Goal: Task Accomplishment & Management: Complete application form

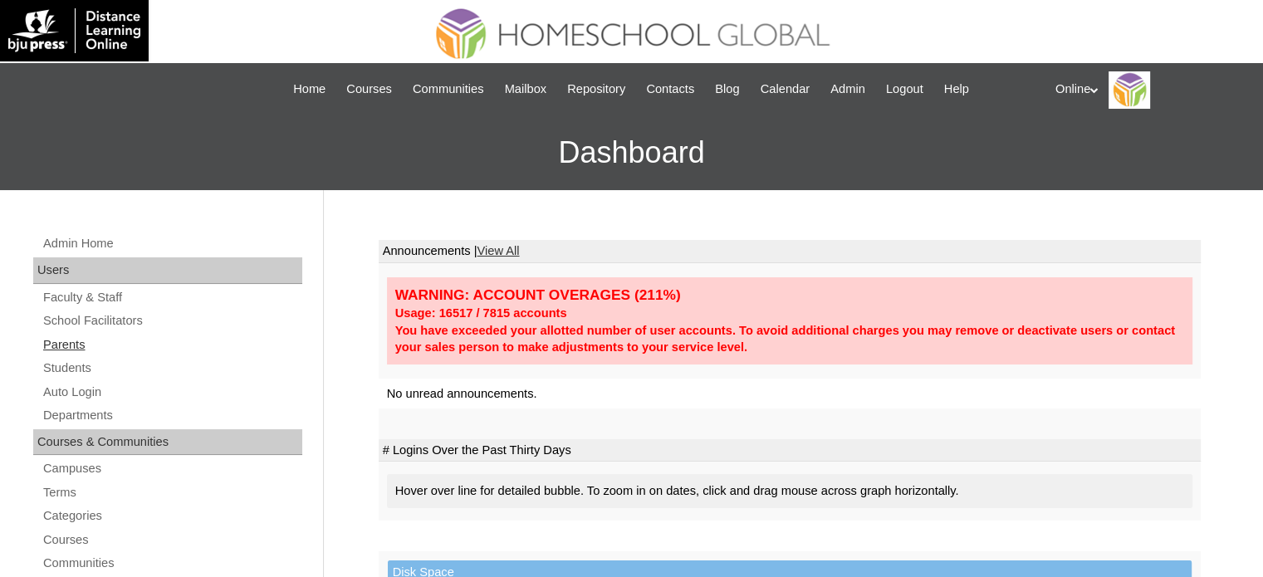
click at [116, 348] on link "Parents" at bounding box center [172, 345] width 261 height 21
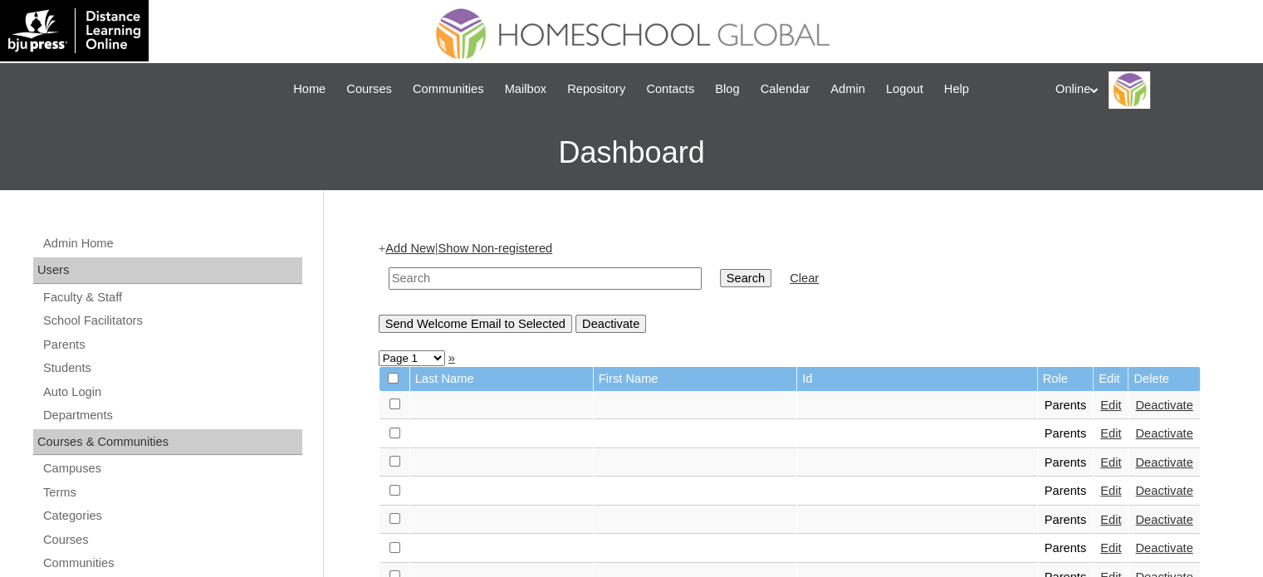
click at [420, 242] on link "Add New" at bounding box center [409, 248] width 49 height 13
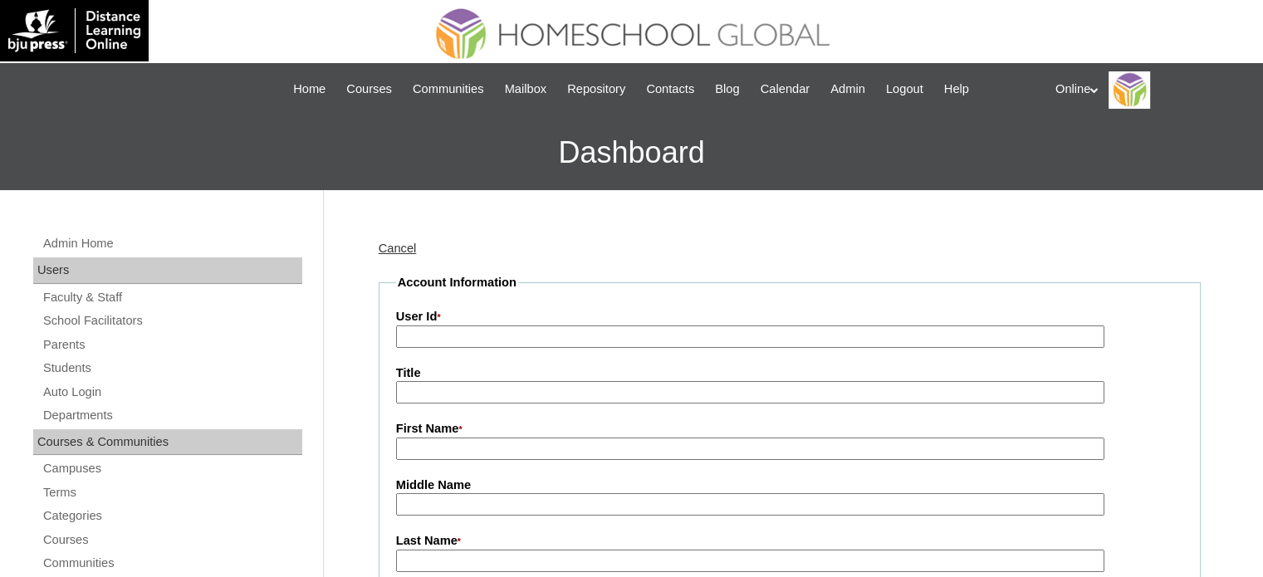
click at [663, 335] on input "User Id *" at bounding box center [750, 336] width 708 height 22
paste input "HGP0175-OACAD2025"
type input "HGP0175-OACAD2025"
click at [498, 450] on input "First Name *" at bounding box center [750, 448] width 708 height 22
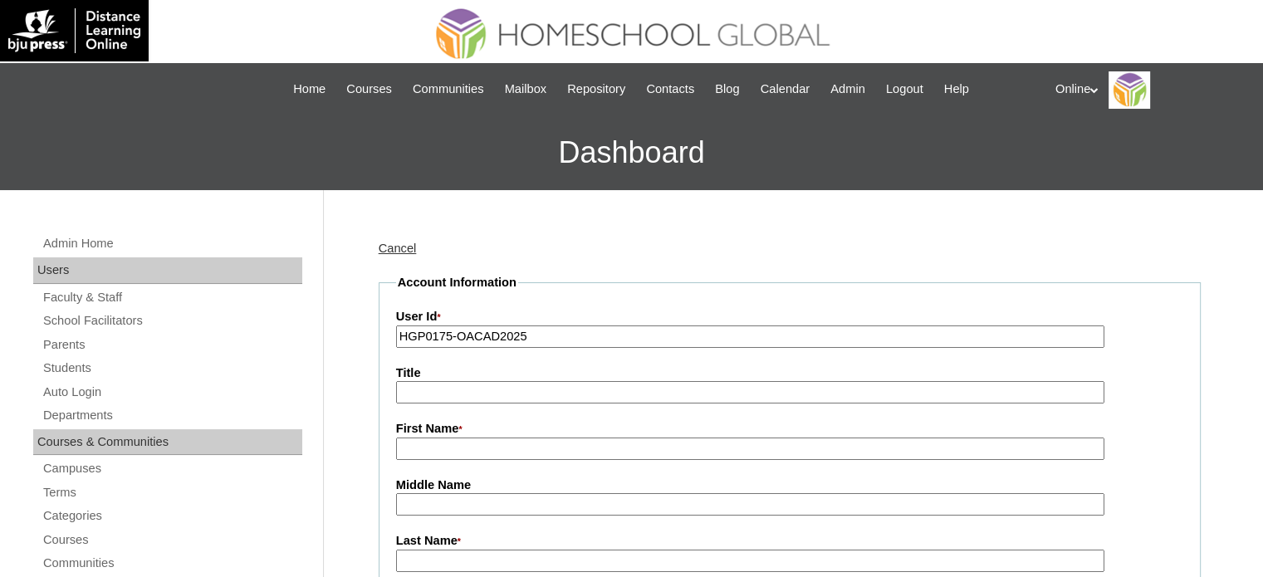
paste input "Ainslee Alves"
click at [460, 450] on input "Ainslee Alves" at bounding box center [750, 448] width 708 height 22
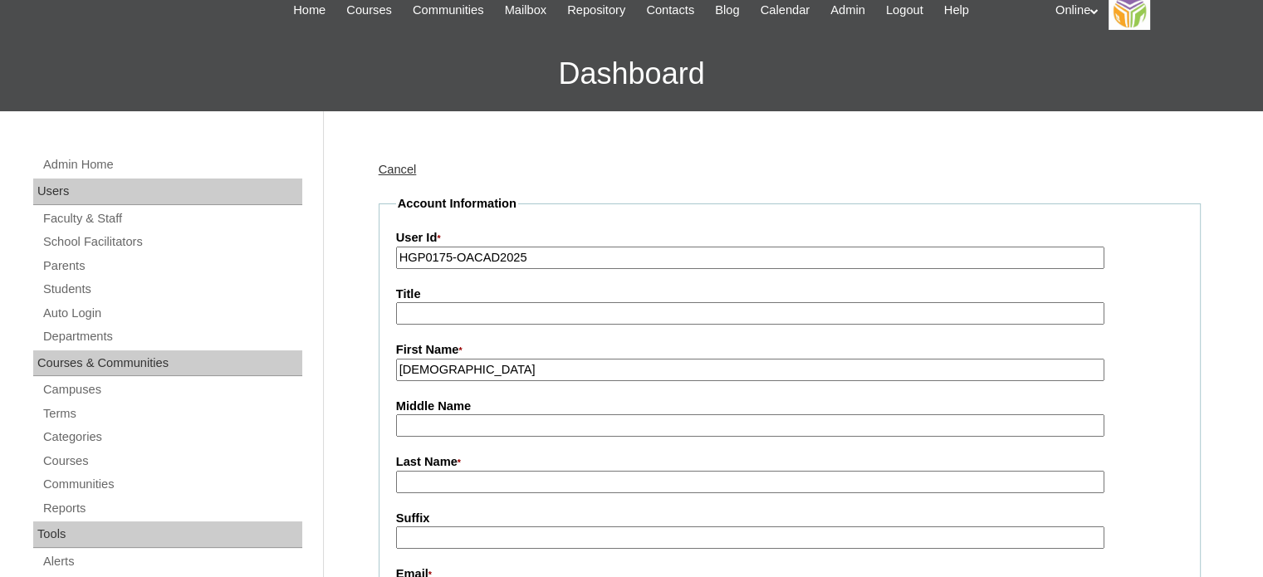
scroll to position [83, 0]
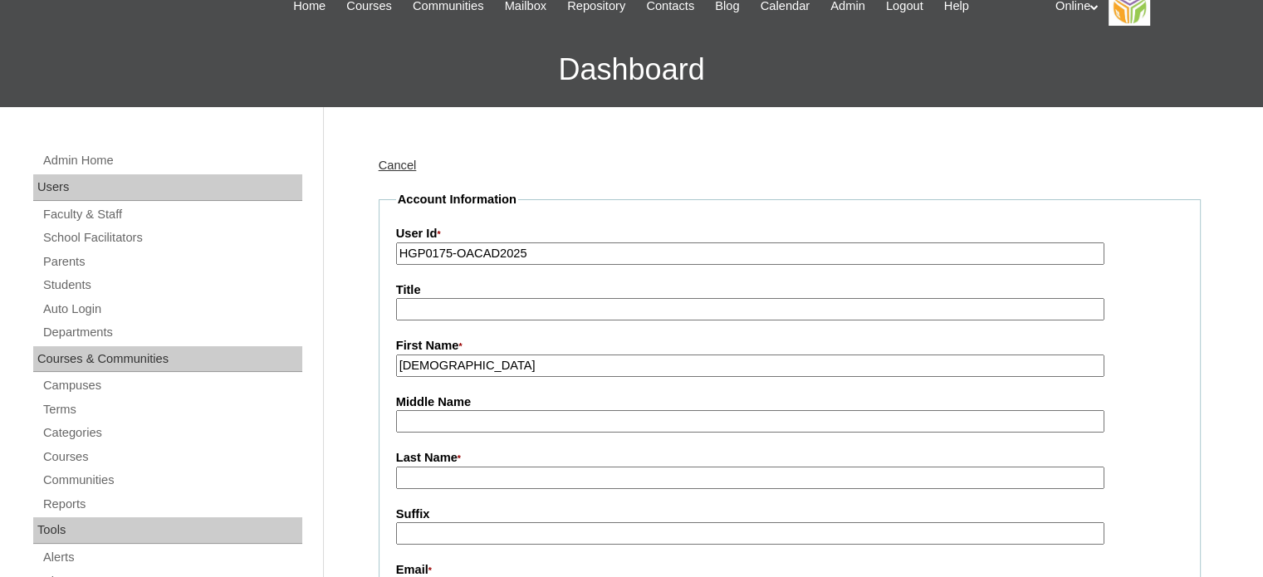
type input "Ainslee"
click at [462, 474] on input "Last Name *" at bounding box center [750, 478] width 708 height 22
paste input "Alves"
type input "Alves"
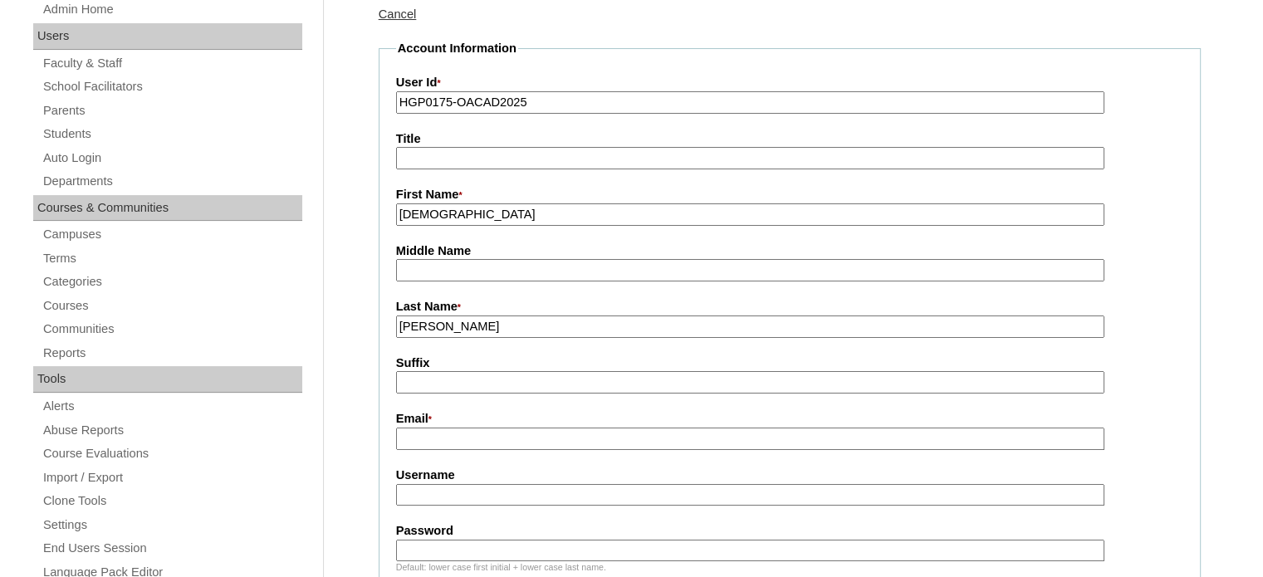
scroll to position [249, 0]
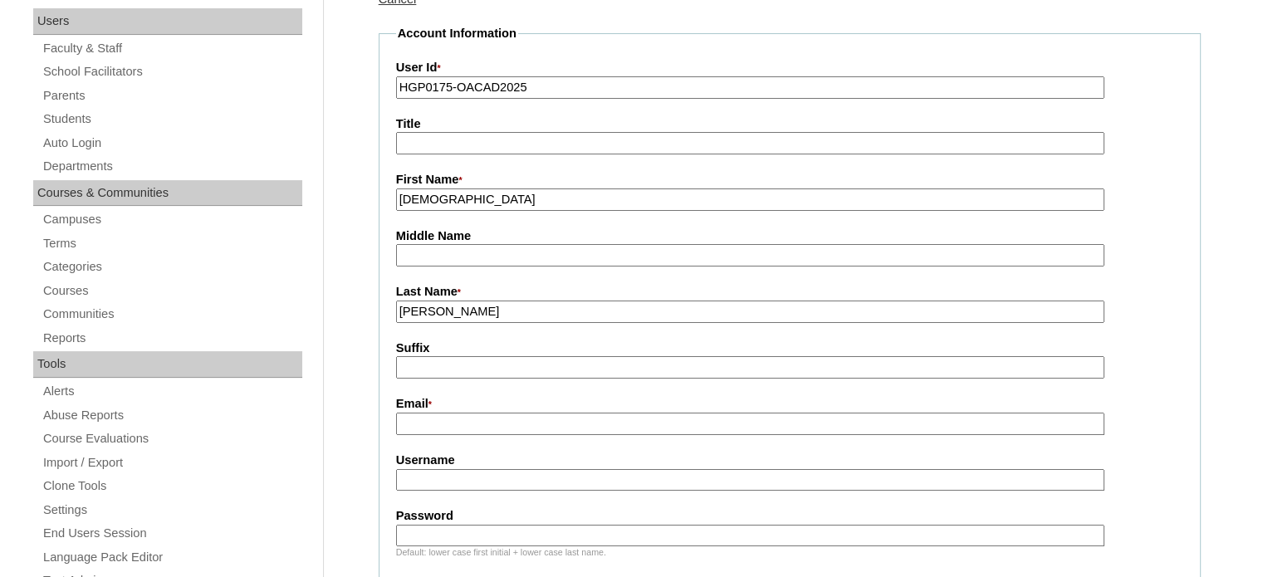
click at [525, 422] on input "Email *" at bounding box center [750, 424] width 708 height 22
paste input "ainsleeraqueno@gmail.com"
type input "ainsleeraqueno@gmail.com"
click at [648, 479] on input "Username" at bounding box center [750, 480] width 708 height 22
paste input "aalves.2025"
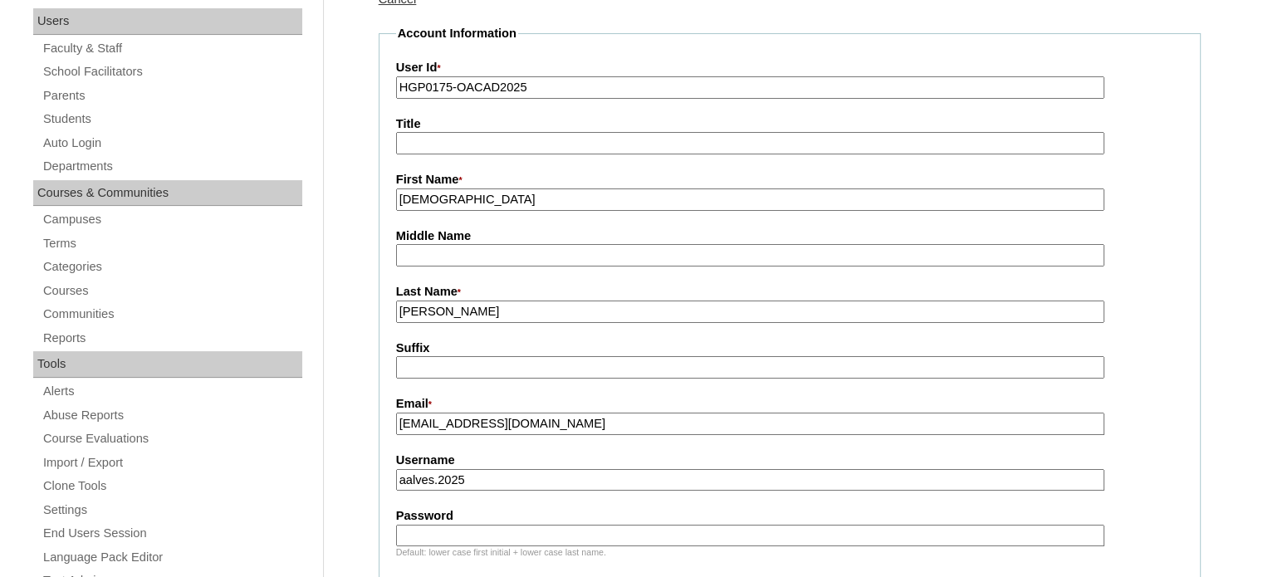
type input "aalves.2025"
click at [596, 517] on label "Password" at bounding box center [789, 515] width 787 height 17
click at [596, 525] on input "Password" at bounding box center [750, 536] width 708 height 22
click at [588, 529] on input "Password" at bounding box center [750, 536] width 708 height 22
paste input "tRdwA"
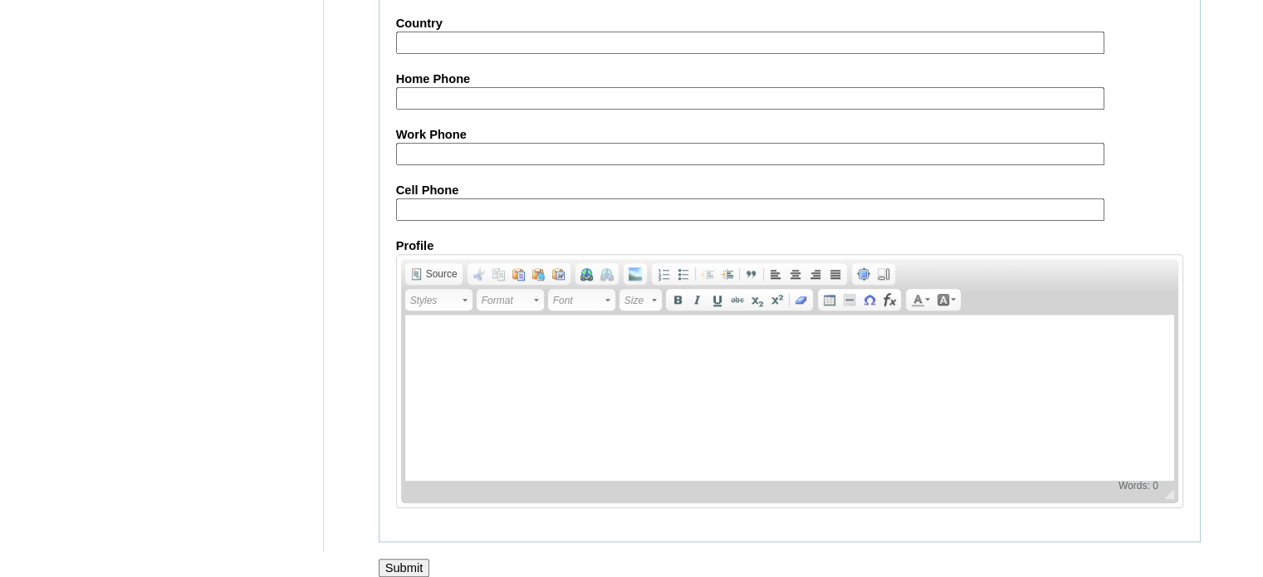
scroll to position [1649, 0]
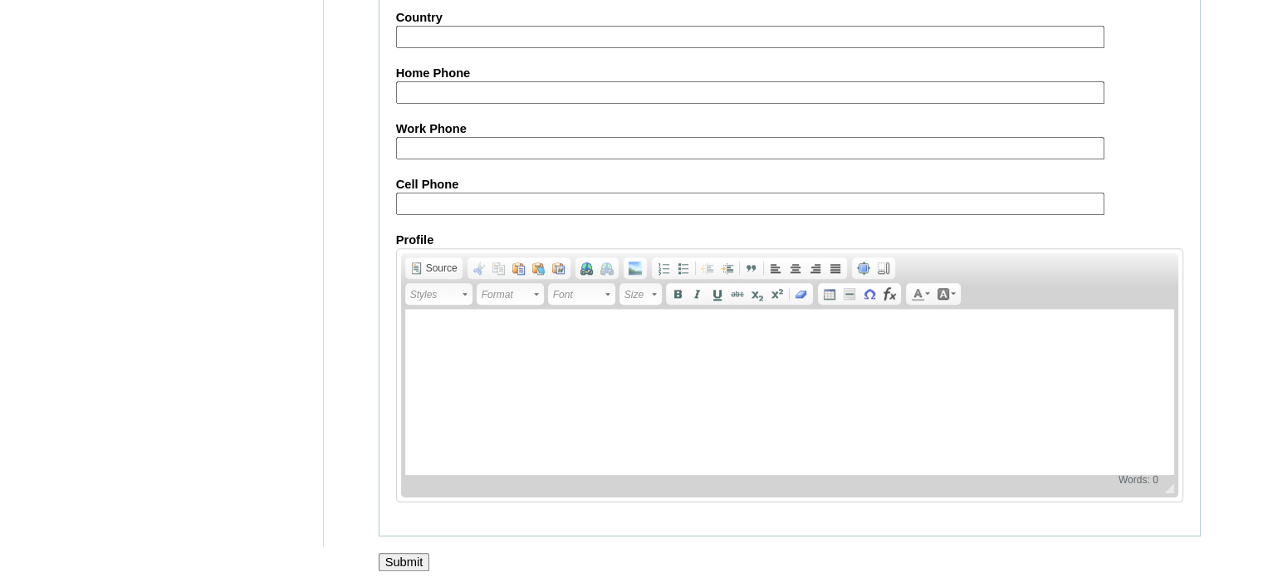
type input "tRdwA"
click at [419, 553] on input "Submit" at bounding box center [404, 562] width 51 height 18
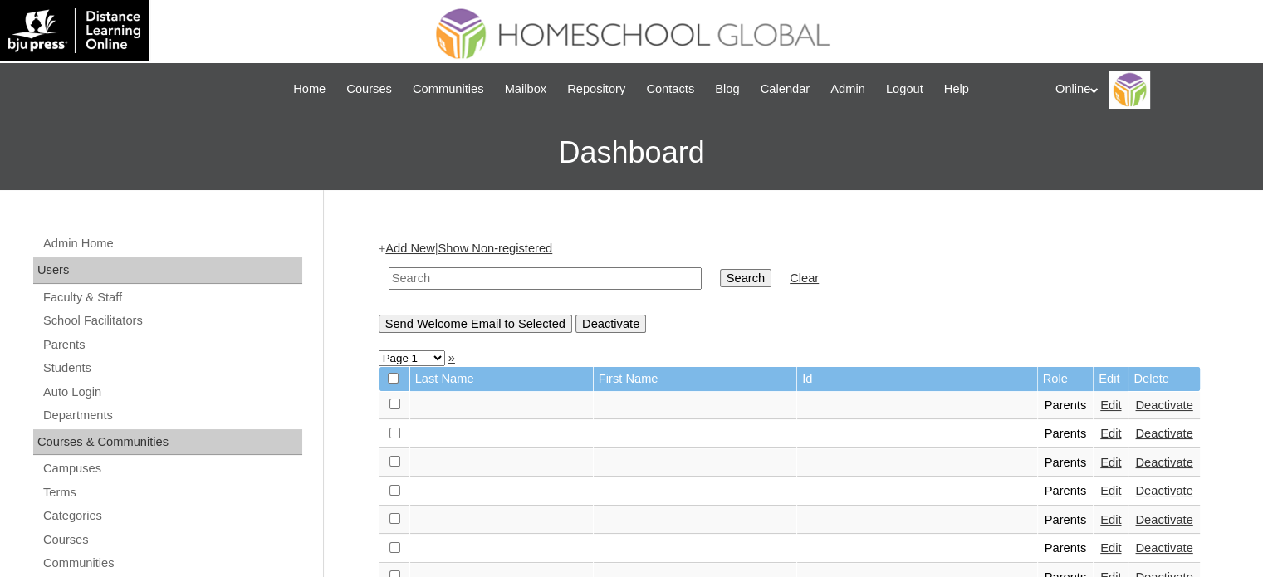
click at [452, 274] on input "text" at bounding box center [545, 278] width 313 height 22
type input "[PERSON_NAME]"
click at [720, 269] on input "Search" at bounding box center [745, 278] width 51 height 18
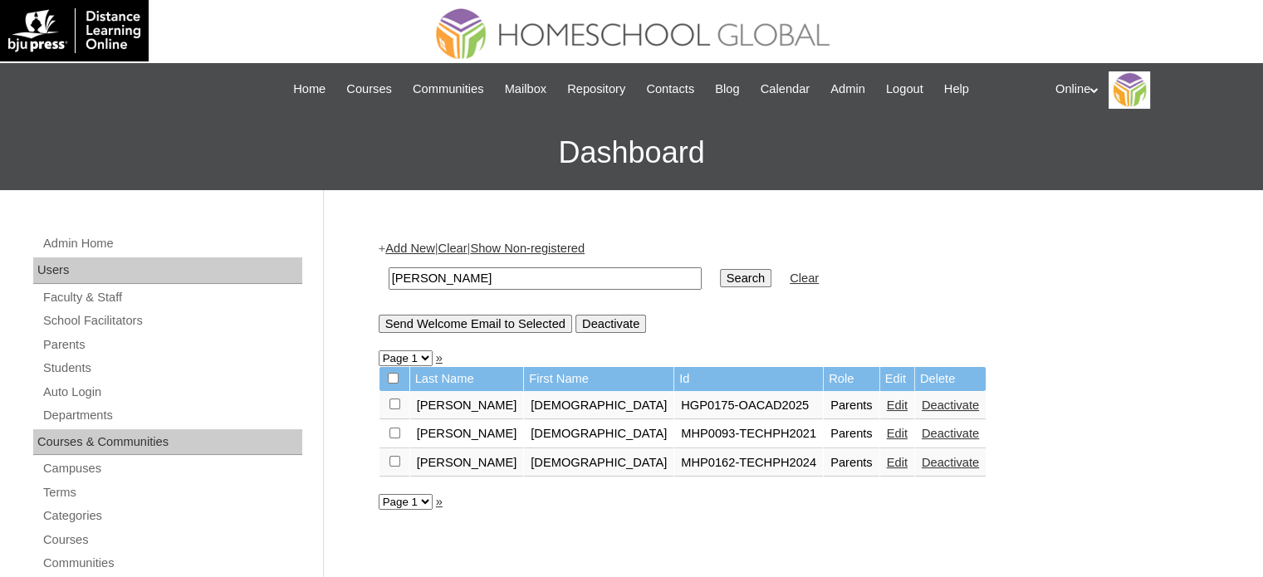
click at [887, 408] on link "Edit" at bounding box center [897, 404] width 21 height 13
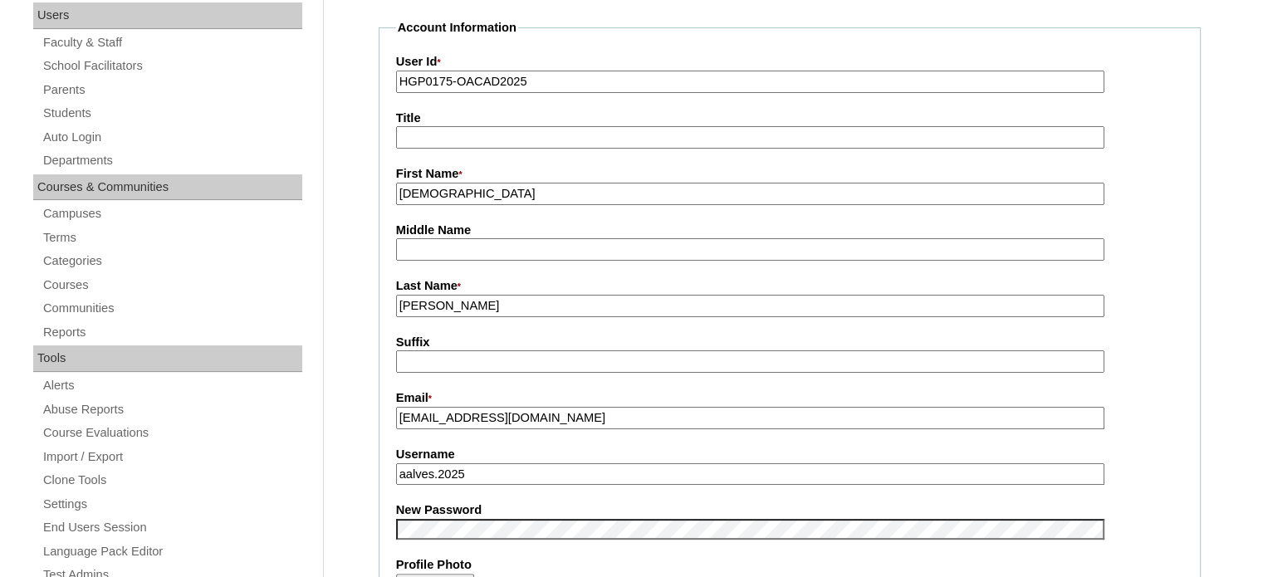
scroll to position [249, 0]
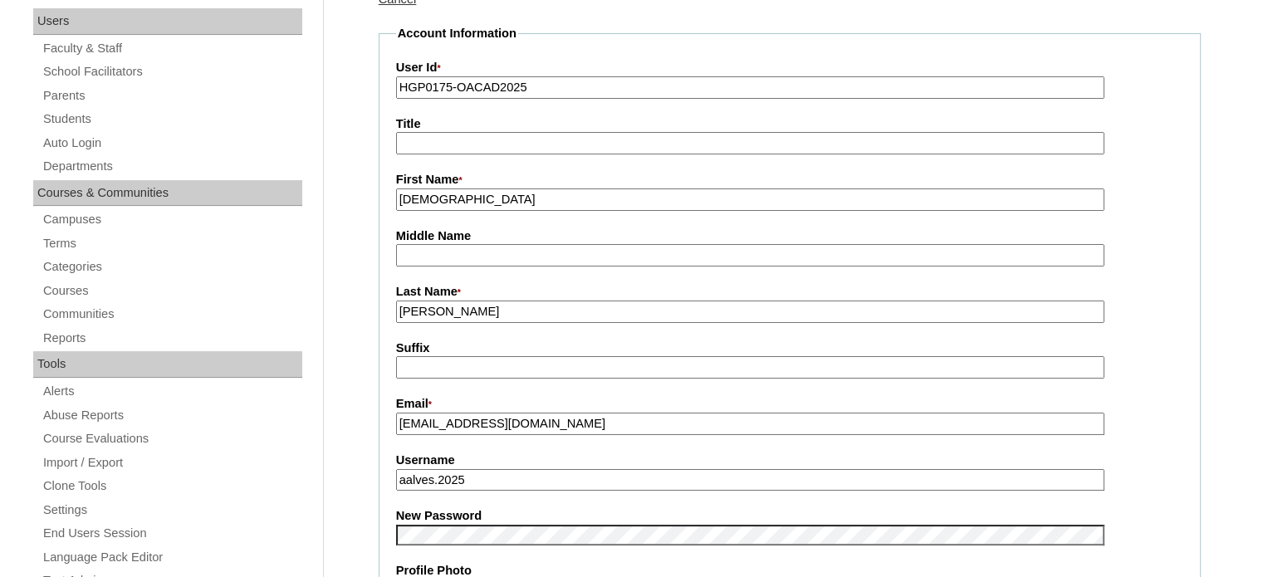
click at [551, 316] on input "Alves" at bounding box center [750, 312] width 708 height 22
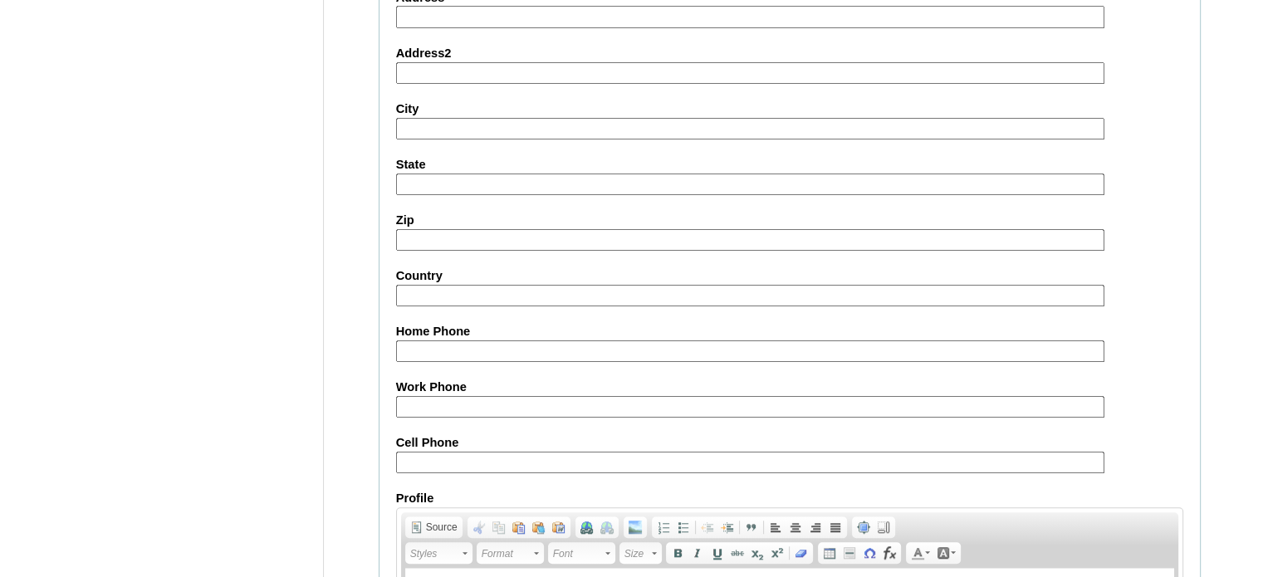
scroll to position [1588, 0]
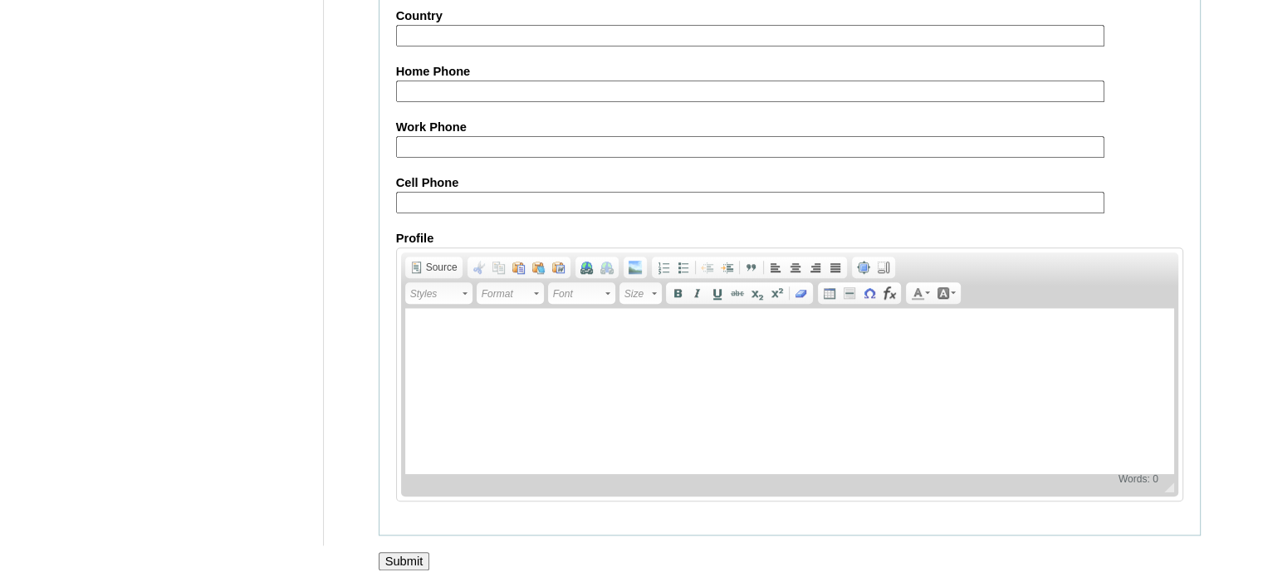
type input "Alves 2025"
click at [412, 552] on input "Submit" at bounding box center [404, 561] width 51 height 18
